Goal: Information Seeking & Learning: Learn about a topic

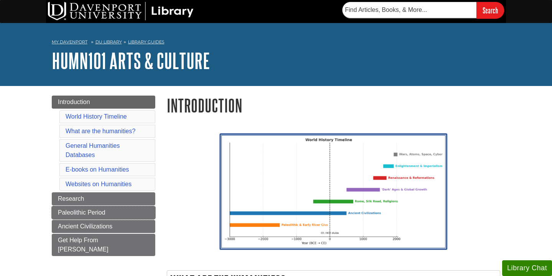
click at [92, 213] on span "Paleolithic Period" at bounding box center [82, 212] width 48 height 7
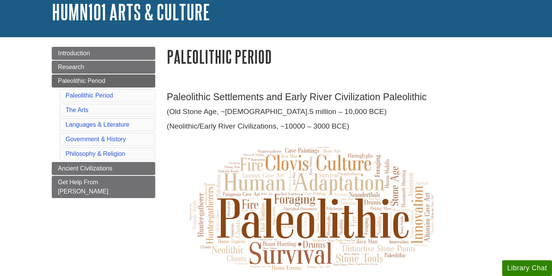
scroll to position [66, 0]
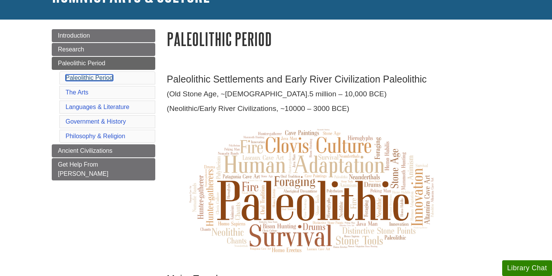
click at [105, 78] on link "Paleolithic Period" at bounding box center [90, 77] width 48 height 7
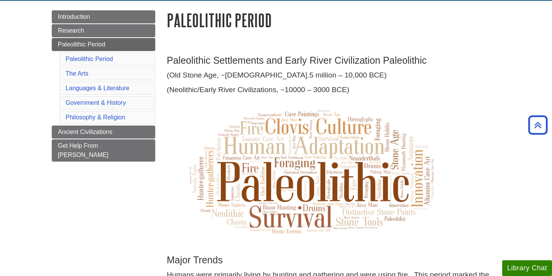
scroll to position [49, 0]
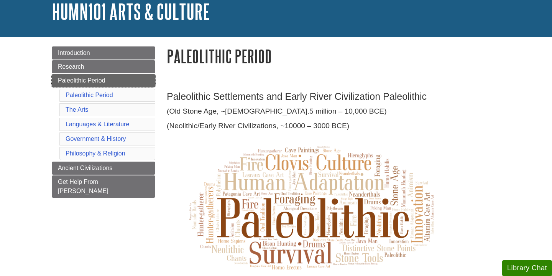
click at [140, 82] on link "Paleolithic Period" at bounding box center [103, 80] width 103 height 13
click at [100, 78] on span "Paleolithic Period" at bounding box center [82, 80] width 48 height 7
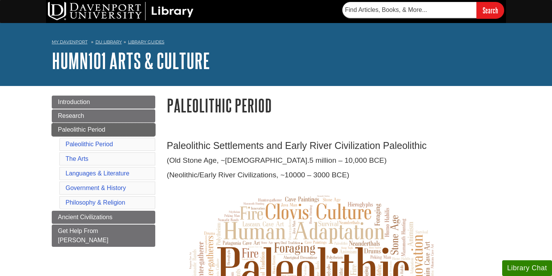
click at [138, 130] on link "Paleolithic Period" at bounding box center [103, 129] width 103 height 13
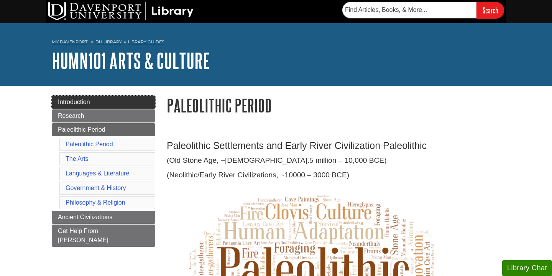
click at [131, 105] on link "Introduction" at bounding box center [103, 101] width 103 height 13
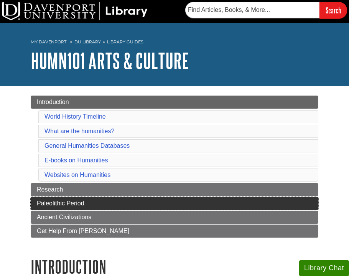
click at [82, 200] on span "Paleolithic Period" at bounding box center [61, 203] width 48 height 7
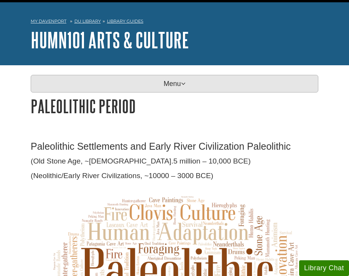
scroll to position [24, 0]
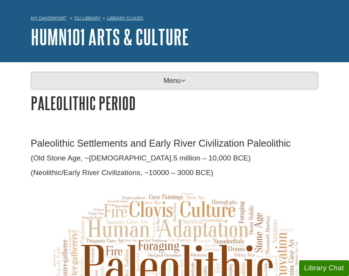
click at [186, 84] on p "Menu" at bounding box center [174, 81] width 287 height 18
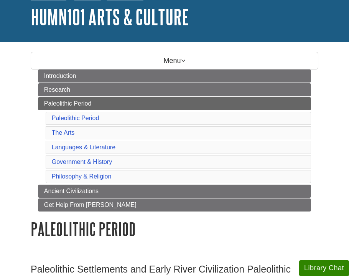
scroll to position [46, 0]
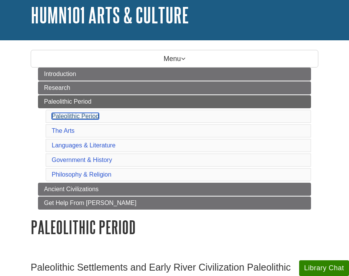
click at [86, 115] on link "Paleolithic Period" at bounding box center [76, 116] width 48 height 7
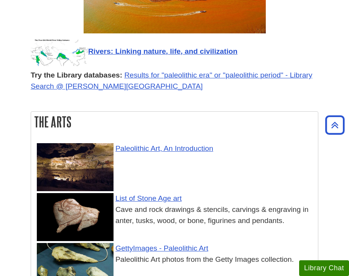
scroll to position [1300, 0]
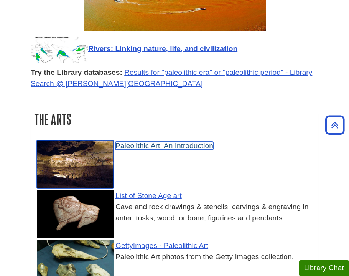
click at [184, 141] on link "Paleolithic Art, An Introduction" at bounding box center [164, 145] width 98 height 8
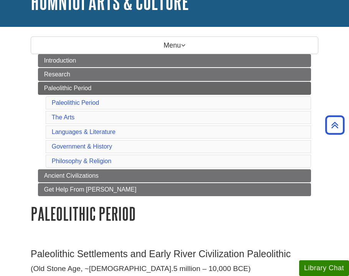
scroll to position [0, 0]
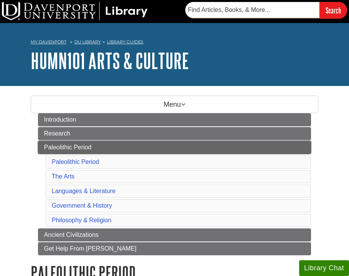
click at [111, 147] on link "Paleolithic Period" at bounding box center [174, 147] width 273 height 13
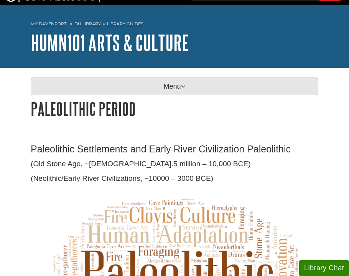
scroll to position [25, 0]
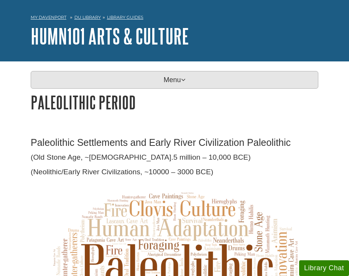
click at [156, 85] on p "Menu" at bounding box center [174, 80] width 287 height 18
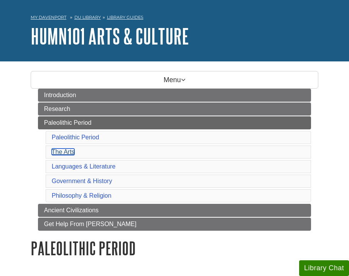
click at [67, 149] on link "The Arts" at bounding box center [63, 151] width 23 height 7
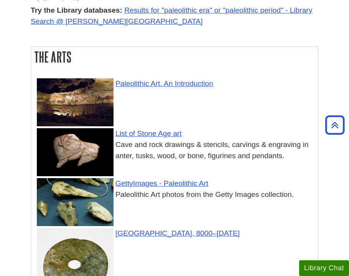
scroll to position [1367, 0]
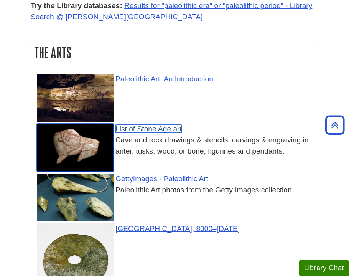
click at [159, 125] on link "List of Stone Age art" at bounding box center [148, 129] width 66 height 8
